Goal: Navigation & Orientation: Find specific page/section

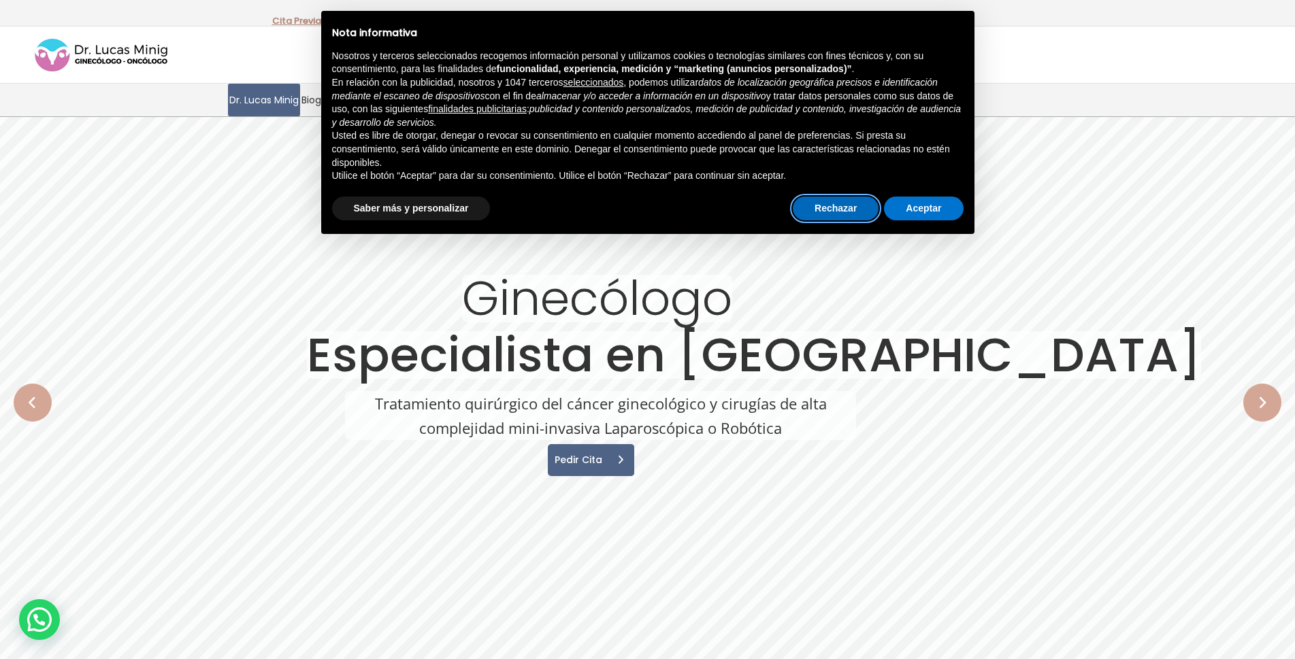
click at [853, 210] on button "Rechazar" at bounding box center [836, 209] width 86 height 24
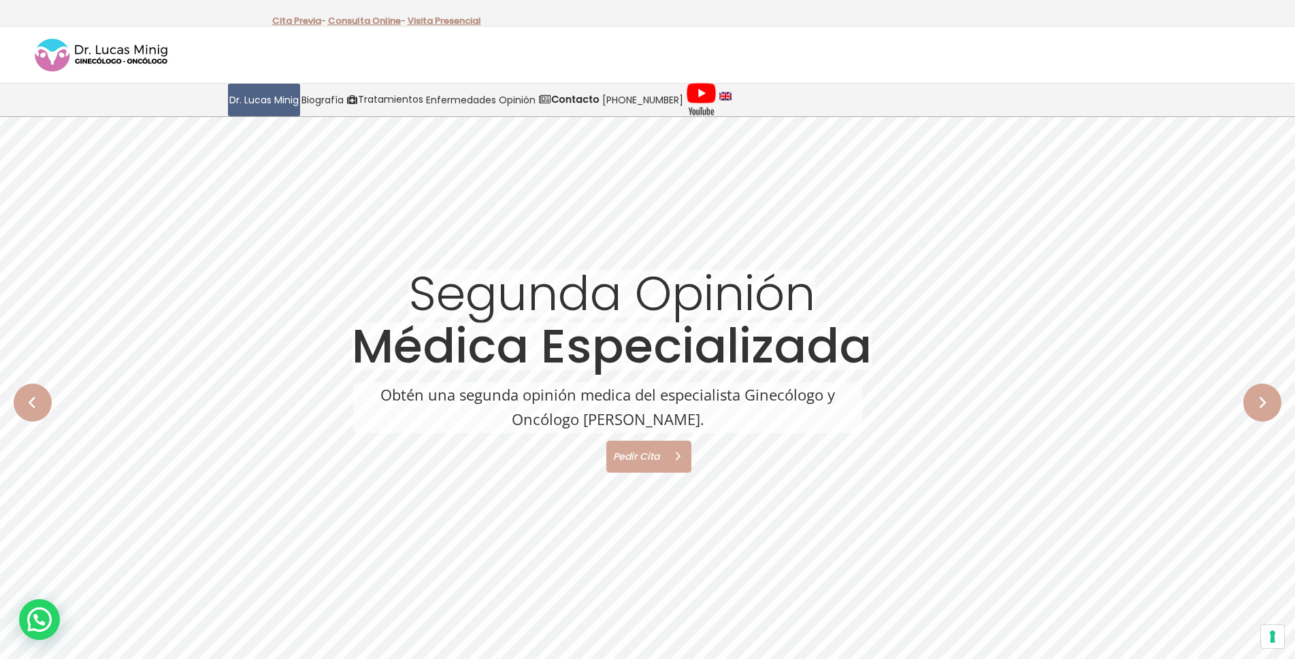
click at [624, 455] on span "Pedir Cita" at bounding box center [634, 457] width 56 height 10
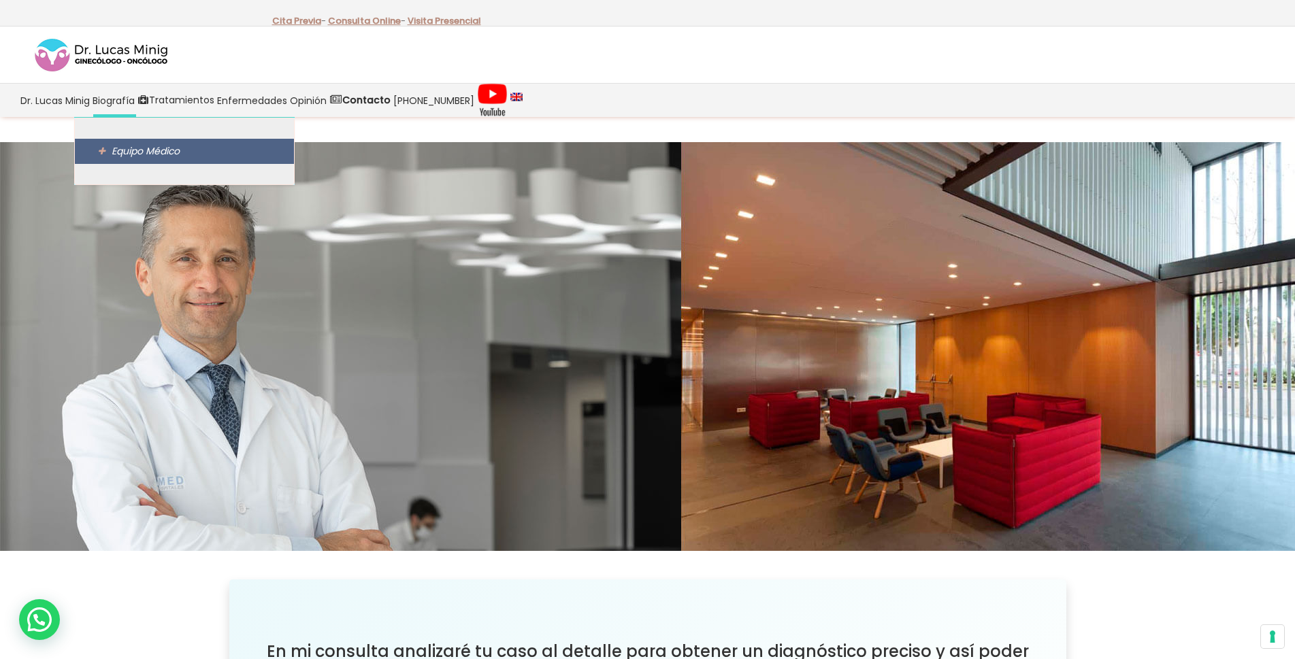
click at [137, 152] on span "Equipo Médico" at bounding box center [146, 151] width 68 height 14
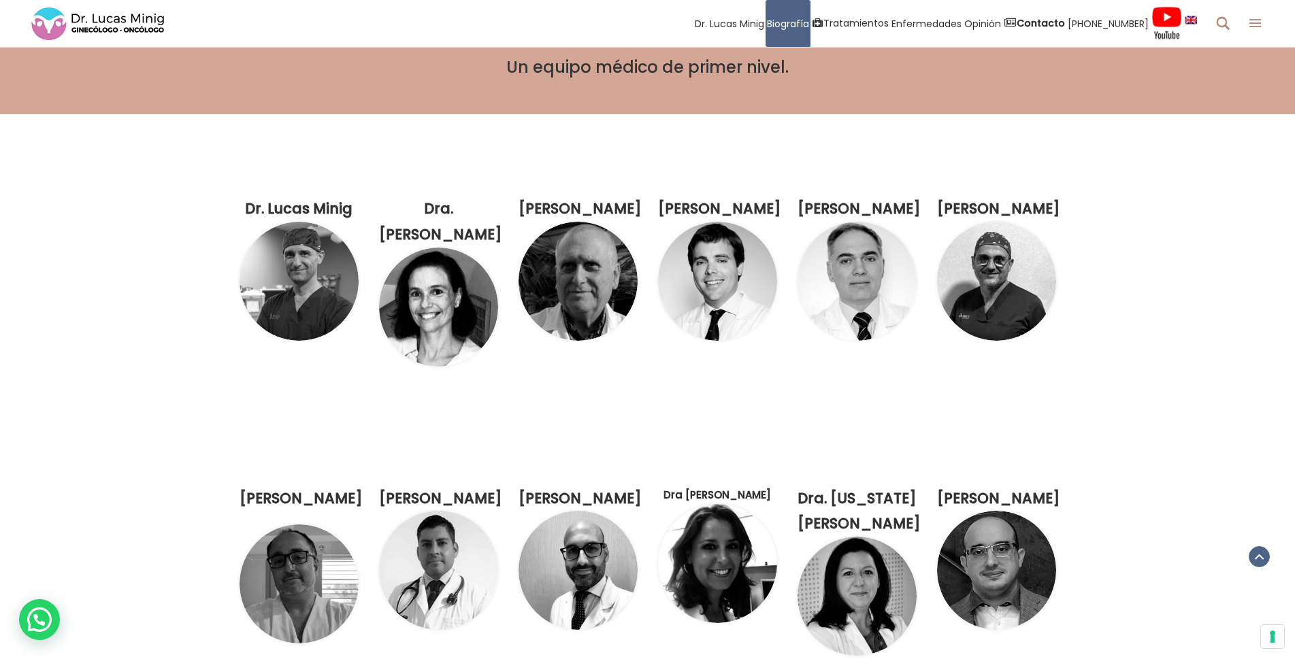
scroll to position [1293, 0]
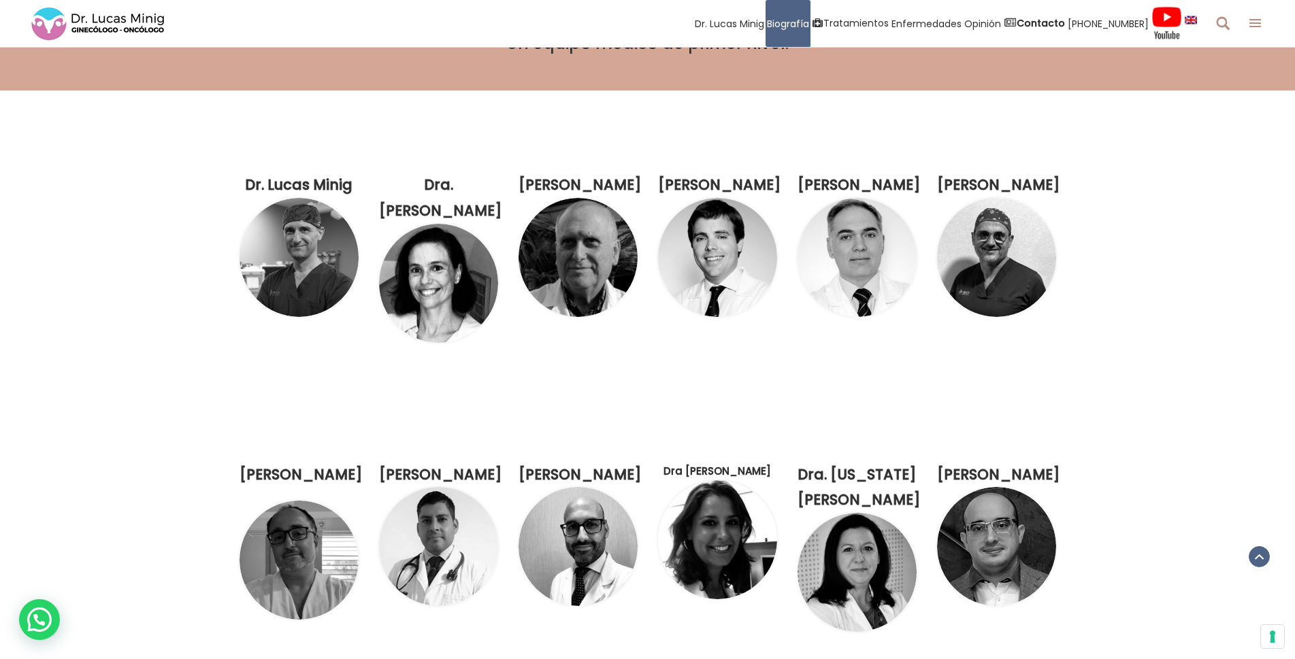
click at [433, 286] on img at bounding box center [438, 283] width 119 height 119
click at [449, 184] on strong "Dra. [PERSON_NAME]" at bounding box center [439, 198] width 120 height 46
click at [435, 181] on strong "Dra. [PERSON_NAME]" at bounding box center [439, 198] width 120 height 46
